Goal: Task Accomplishment & Management: Manage account settings

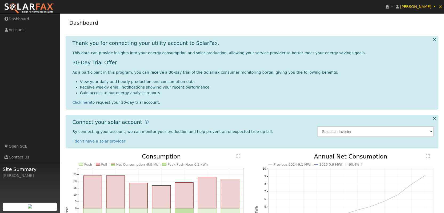
scroll to position [75, 0]
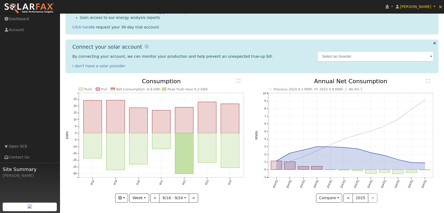
click at [239, 80] on text "" at bounding box center [238, 81] width 4 height 4
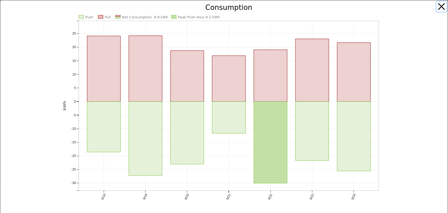
click at [439, 8] on button "button" at bounding box center [441, 7] width 10 height 10
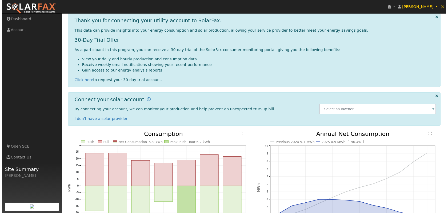
scroll to position [0, 0]
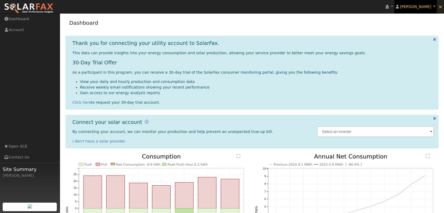
click at [414, 7] on span "[PERSON_NAME]" at bounding box center [415, 7] width 31 height 4
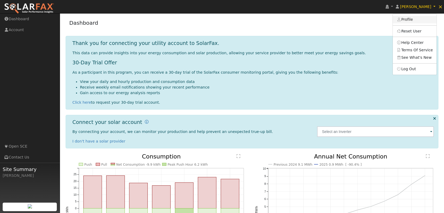
click at [412, 21] on link "Profile" at bounding box center [415, 19] width 44 height 7
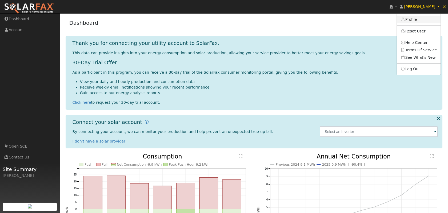
type input "[PERSON_NAME]"
type input "Thai"
type input "[EMAIL_ADDRESS][DOMAIN_NAME]"
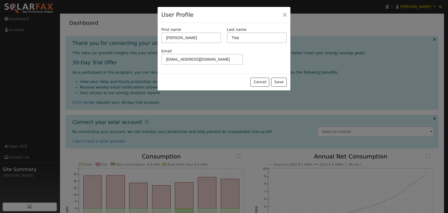
click at [421, 8] on div "User Profile First name [PERSON_NAME] name Thai Email [EMAIL_ADDRESS][DOMAIN_NA…" at bounding box center [224, 106] width 448 height 213
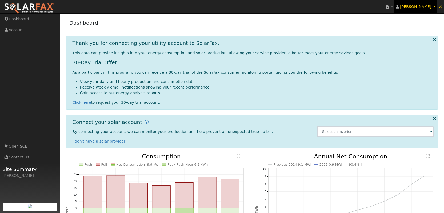
click at [413, 9] on link "[PERSON_NAME]" at bounding box center [415, 6] width 43 height 13
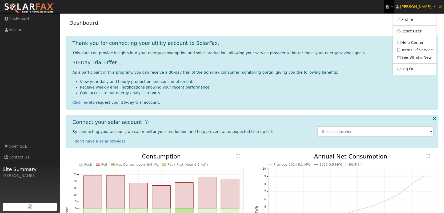
click at [394, 10] on link at bounding box center [389, 6] width 10 height 13
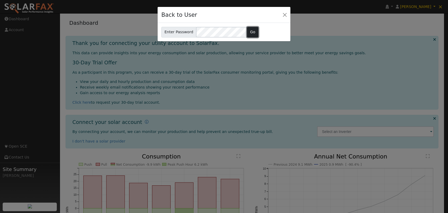
click at [249, 32] on button "Go" at bounding box center [252, 32] width 11 height 11
